Goal: Find specific page/section: Find specific page/section

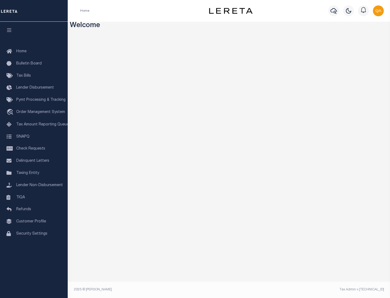
click at [34, 197] on link "TIQA" at bounding box center [34, 197] width 68 height 12
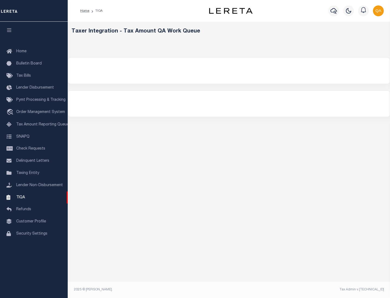
select select "200"
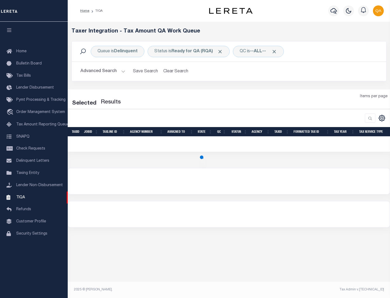
select select "200"
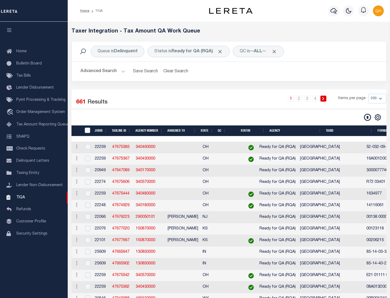
click at [222, 51] on span "Click to Remove" at bounding box center [220, 52] width 6 height 6
